Goal: Transaction & Acquisition: Purchase product/service

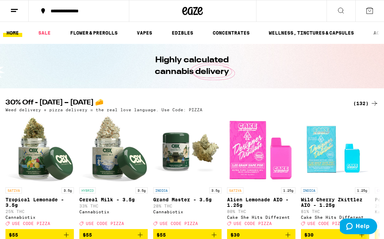
click at [361, 101] on div "(132)" at bounding box center [366, 103] width 25 height 8
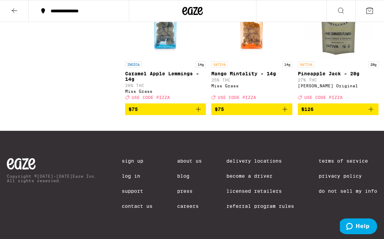
scroll to position [5666, 0]
click at [186, 11] on icon at bounding box center [184, 11] width 5 height 8
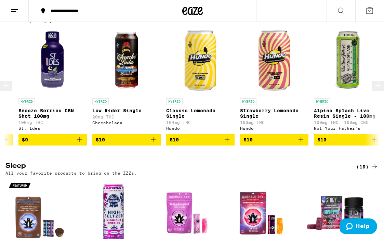
scroll to position [0, 1543]
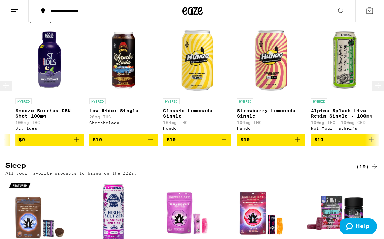
click at [225, 142] on icon "Add to bag" at bounding box center [224, 139] width 5 height 5
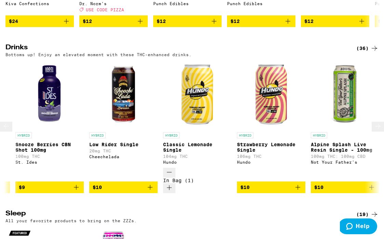
scroll to position [2034, 0]
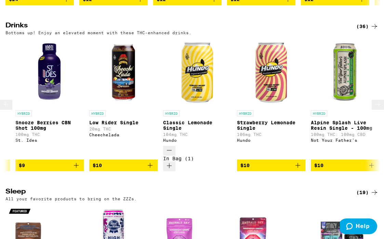
click at [298, 168] on icon "Add to bag" at bounding box center [298, 165] width 5 height 5
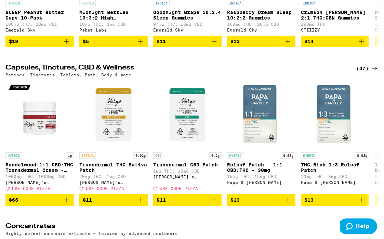
scroll to position [2314, 0]
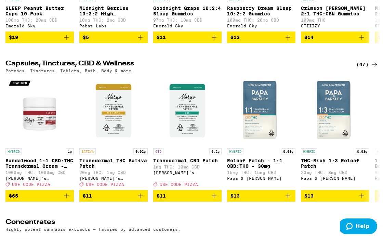
click at [361, 68] on div "(47)" at bounding box center [368, 64] width 22 height 8
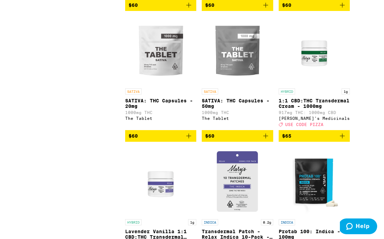
scroll to position [1582, 0]
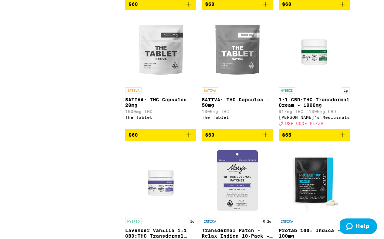
click at [270, 139] on icon "Add to bag" at bounding box center [266, 135] width 8 height 8
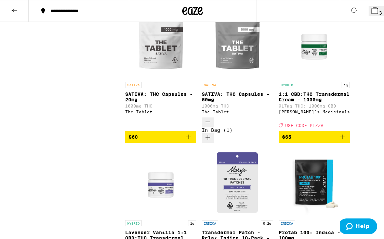
scroll to position [1560, 0]
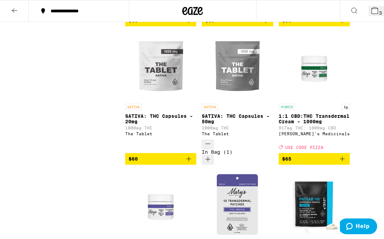
click at [197, 9] on icon at bounding box center [192, 11] width 21 height 12
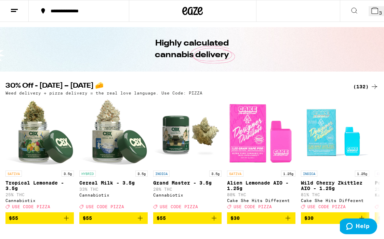
click at [372, 13] on icon at bounding box center [375, 11] width 6 height 6
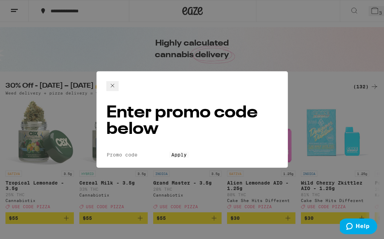
click at [149, 152] on input "Promo Code" at bounding box center [137, 155] width 63 height 6
type input "pizza"
click at [169, 152] on button "Apply" at bounding box center [179, 155] width 20 height 6
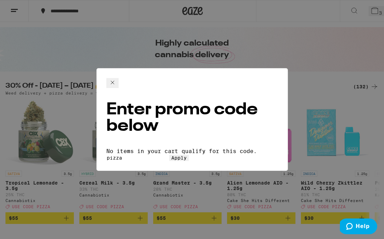
click at [117, 80] on icon at bounding box center [113, 82] width 8 height 8
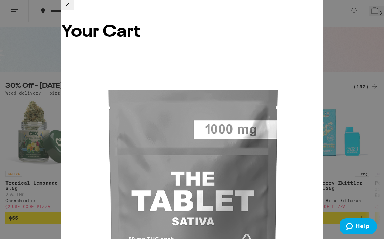
click at [72, 9] on icon at bounding box center [67, 5] width 8 height 8
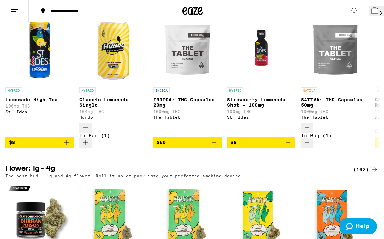
scroll to position [292, 0]
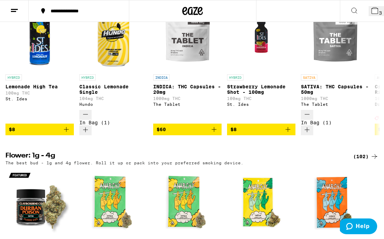
click at [369, 6] on button "3" at bounding box center [376, 11] width 15 height 10
